Goal: Information Seeking & Learning: Learn about a topic

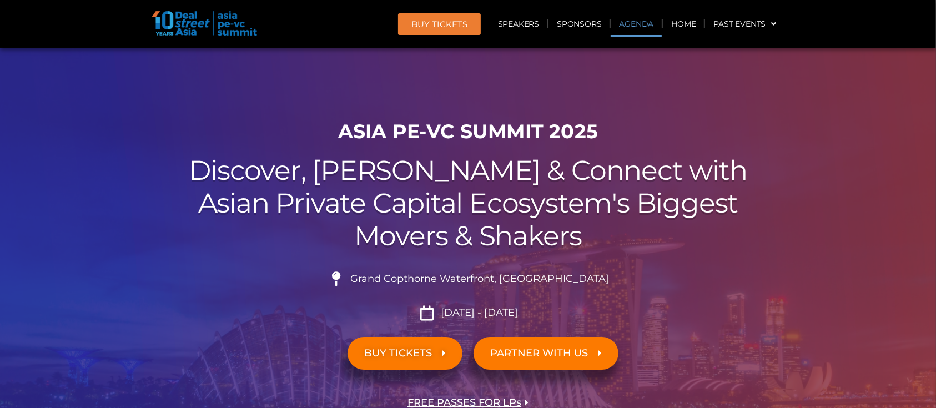
click at [628, 31] on link "Agenda" at bounding box center [636, 24] width 51 height 26
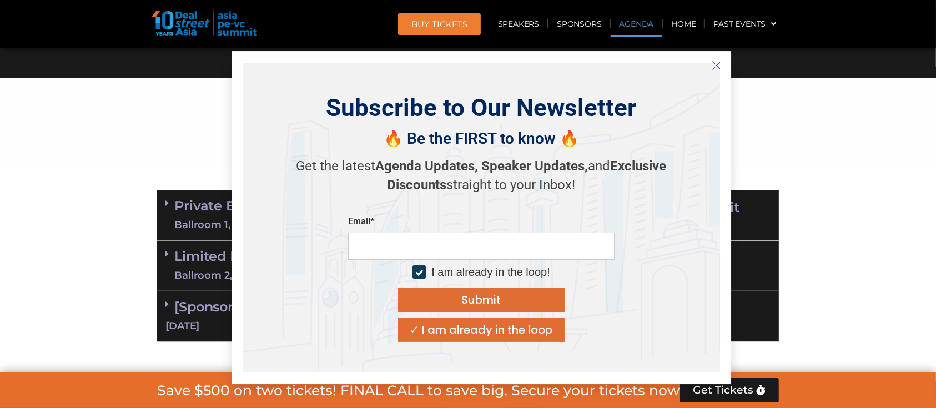
scroll to position [580, 0]
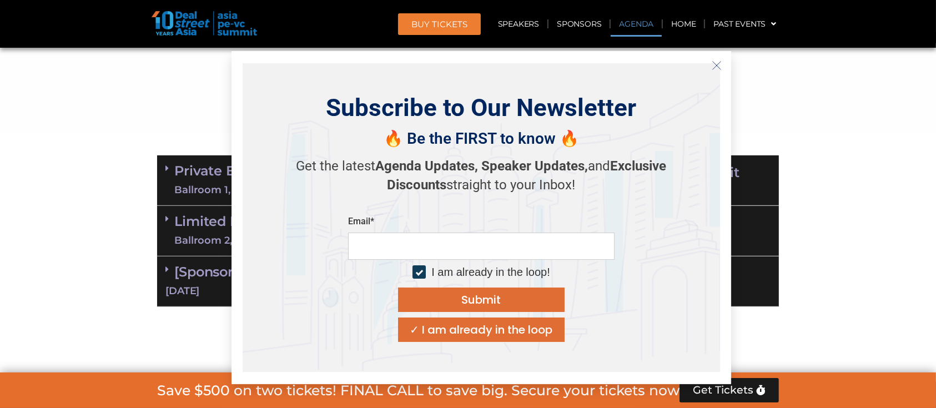
click at [820, 180] on section "Private Equity & Investment Summit Ballroom 1, 10 Sept 8:00 am – 9:00 am | Regi…" at bounding box center [468, 231] width 936 height 163
click at [714, 65] on icon "Close" at bounding box center [717, 66] width 10 height 10
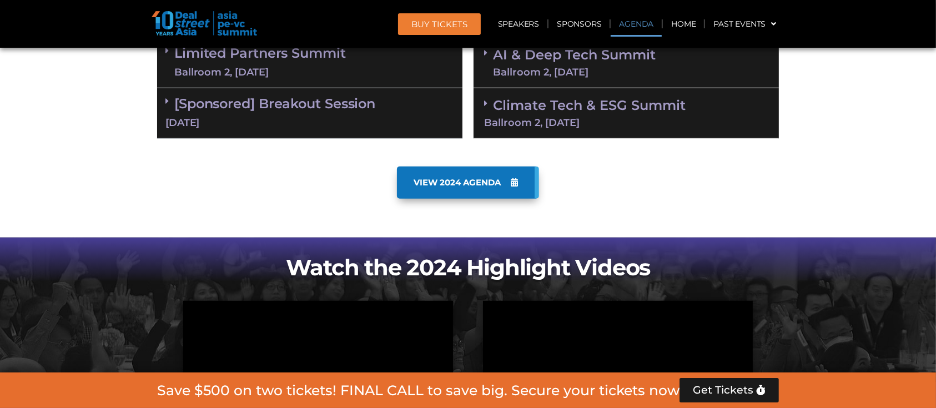
scroll to position [728, 0]
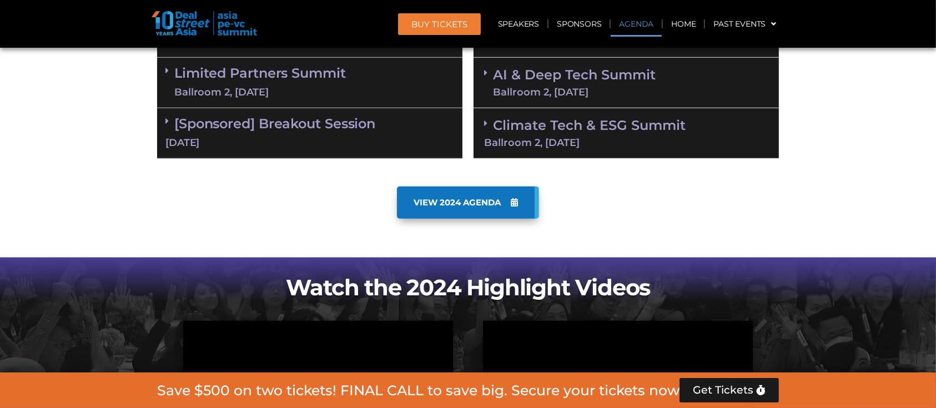
click at [422, 200] on span "VIEW 2024 AGENDA" at bounding box center [457, 203] width 87 height 10
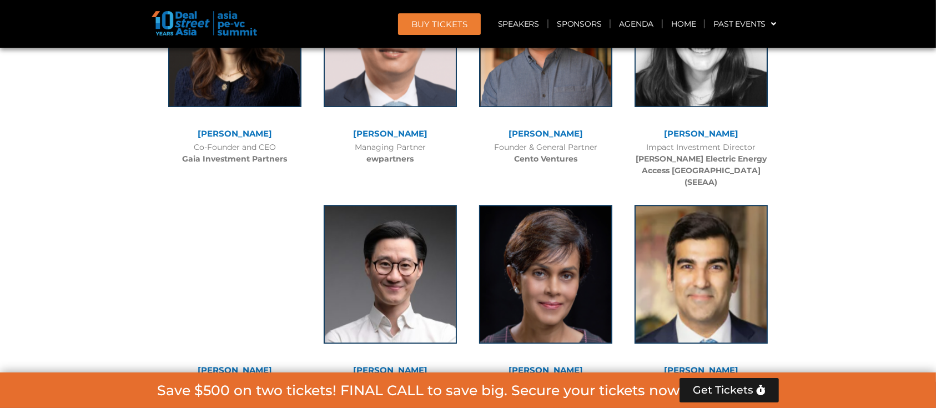
scroll to position [3553, 0]
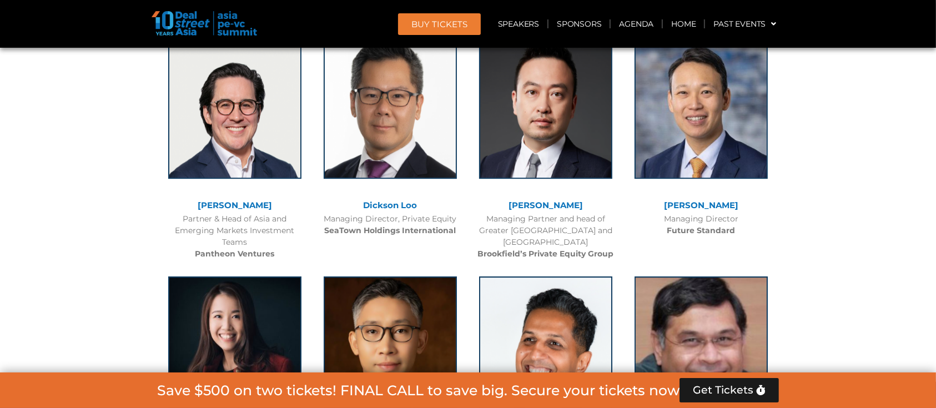
click at [176, 24] on img at bounding box center [204, 23] width 105 height 24
click at [632, 27] on link "Agenda" at bounding box center [636, 24] width 51 height 26
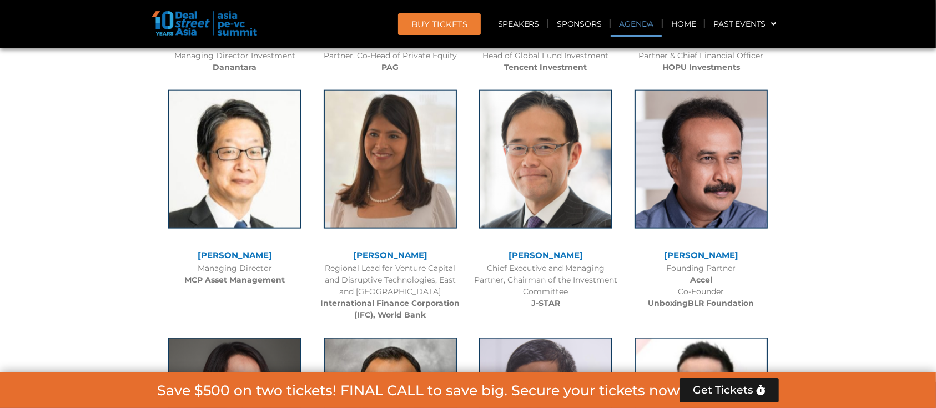
scroll to position [580, 0]
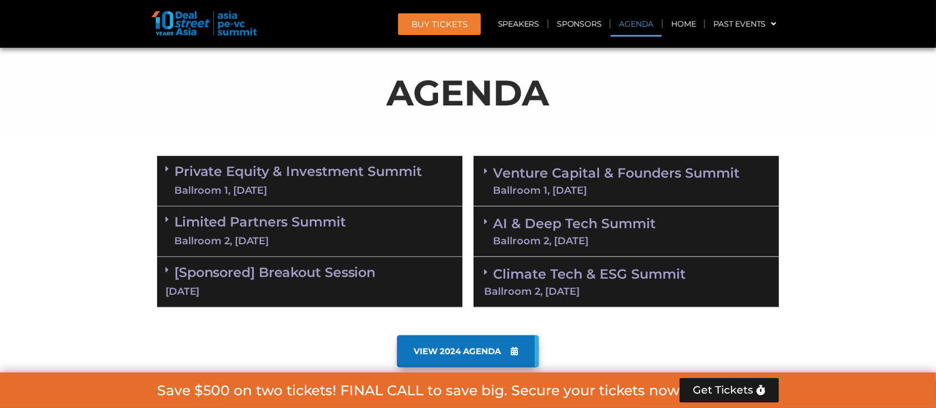
click at [255, 170] on link "Private Equity & Investment Summit Ballroom 1, 10 Sept" at bounding box center [298, 180] width 248 height 33
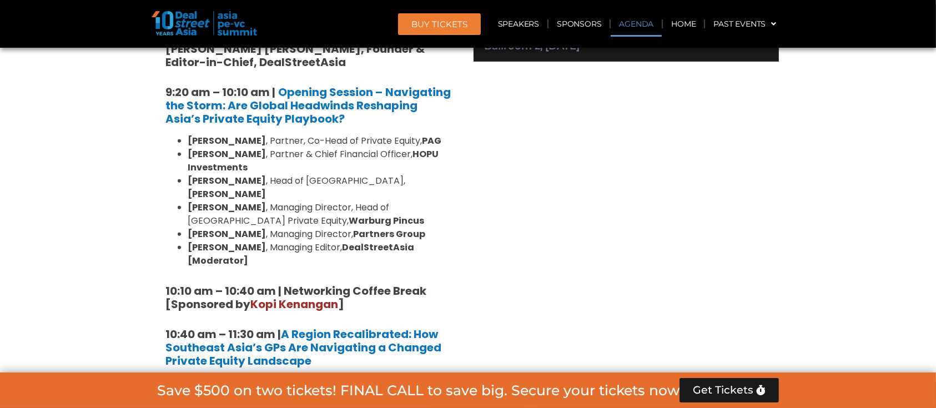
scroll to position [1084, 0]
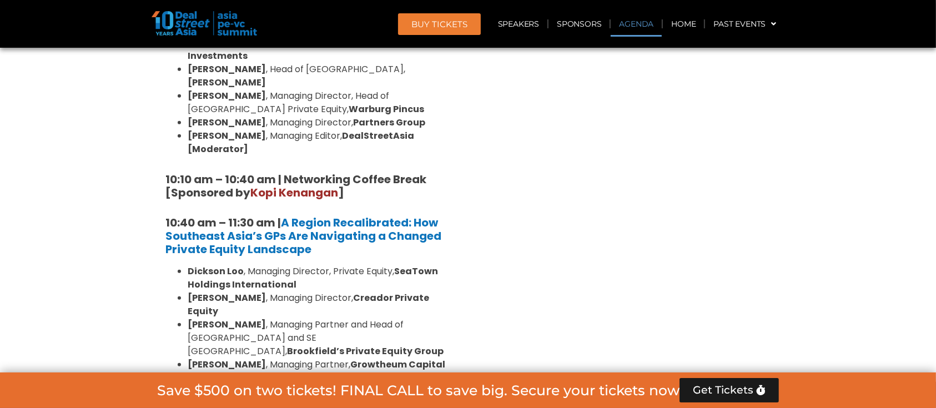
click at [644, 27] on link "Agenda" at bounding box center [636, 24] width 51 height 26
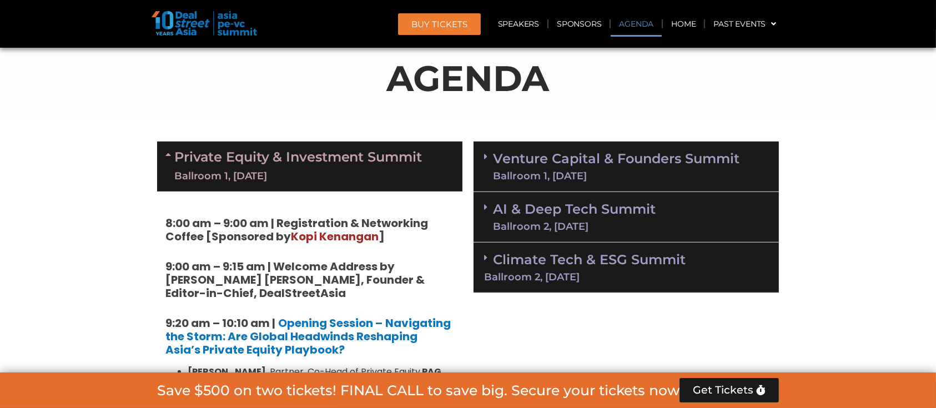
scroll to position [580, 0]
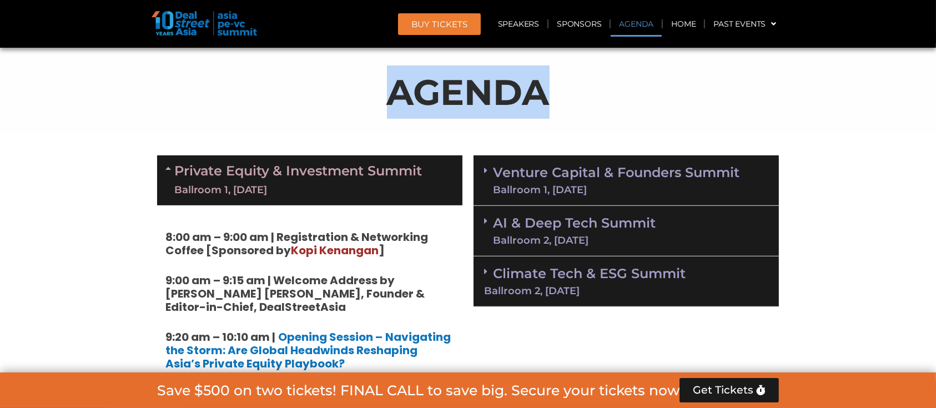
drag, startPoint x: 371, startPoint y: 105, endPoint x: 543, endPoint y: 95, distance: 171.8
click at [543, 95] on p "AGENDA" at bounding box center [468, 92] width 622 height 53
copy p "AGENDA"
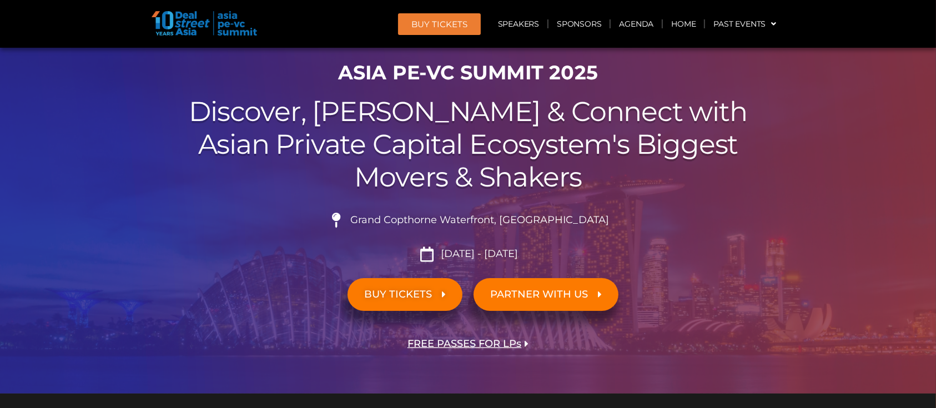
scroll to position [0, 0]
